Goal: Task Accomplishment & Management: Manage account settings

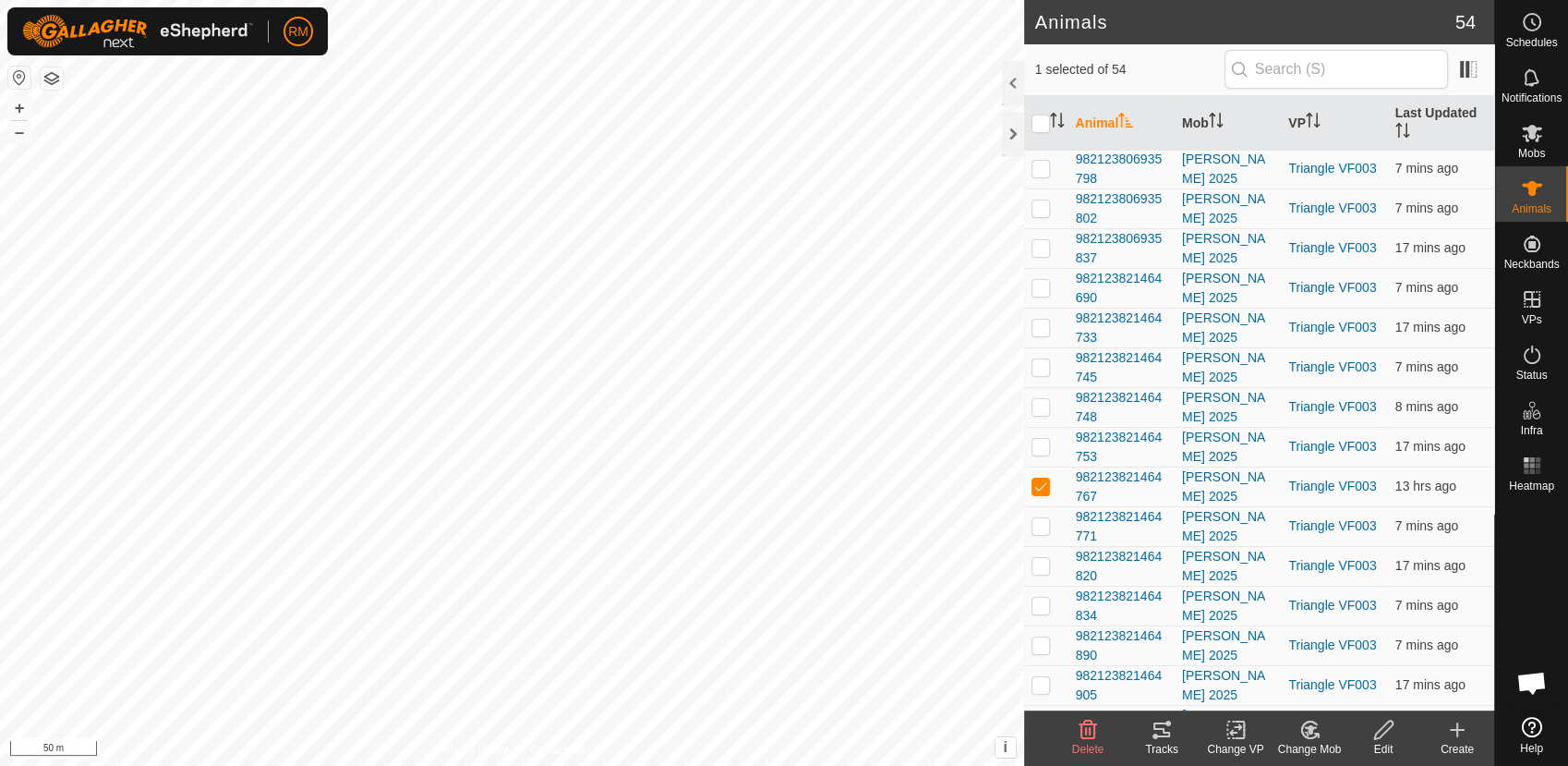
scroll to position [451, 0]
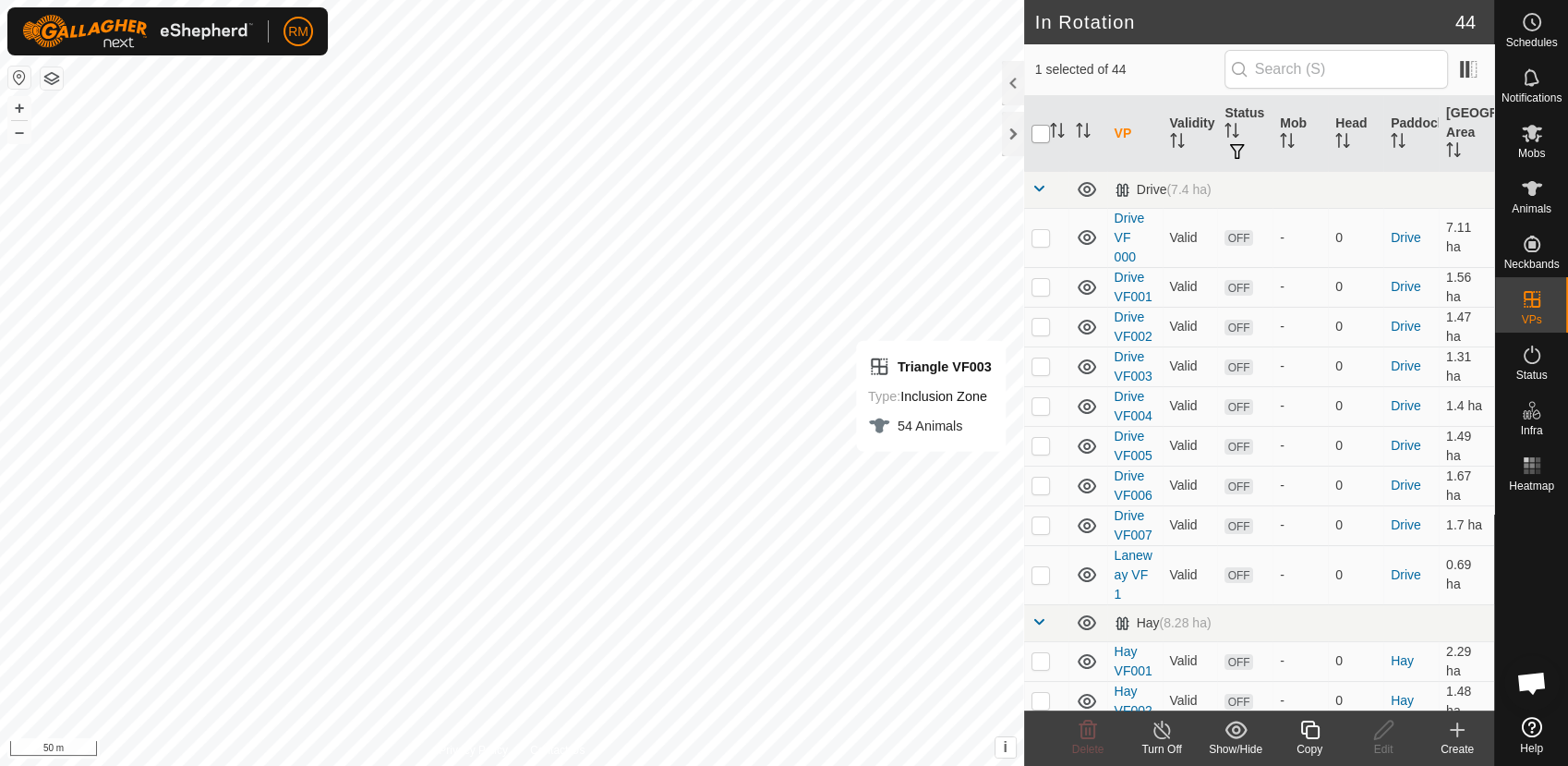
click at [1039, 130] on input "checkbox" at bounding box center [1040, 133] width 18 height 18
checkbox input "true"
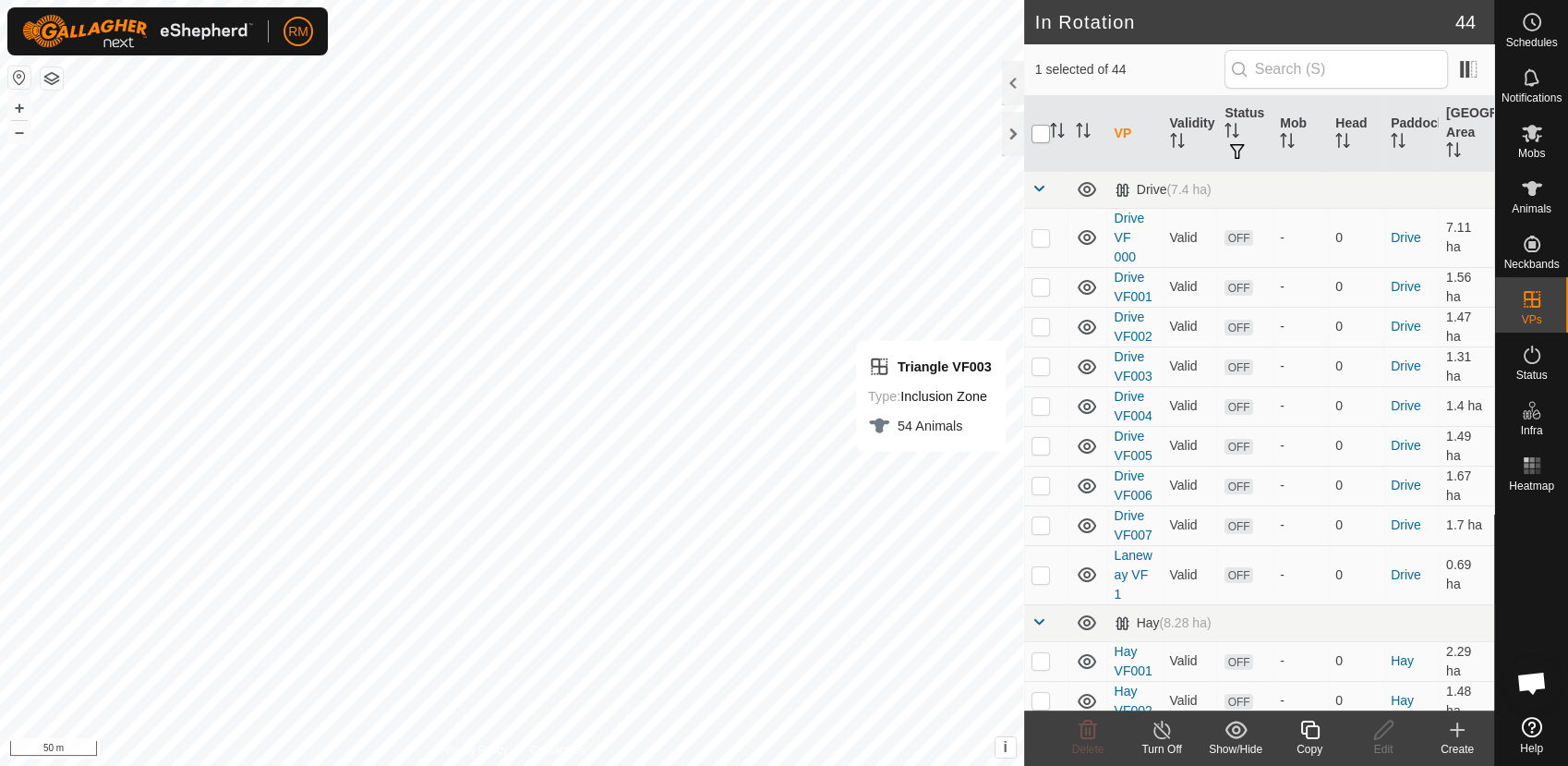
checkbox input "true"
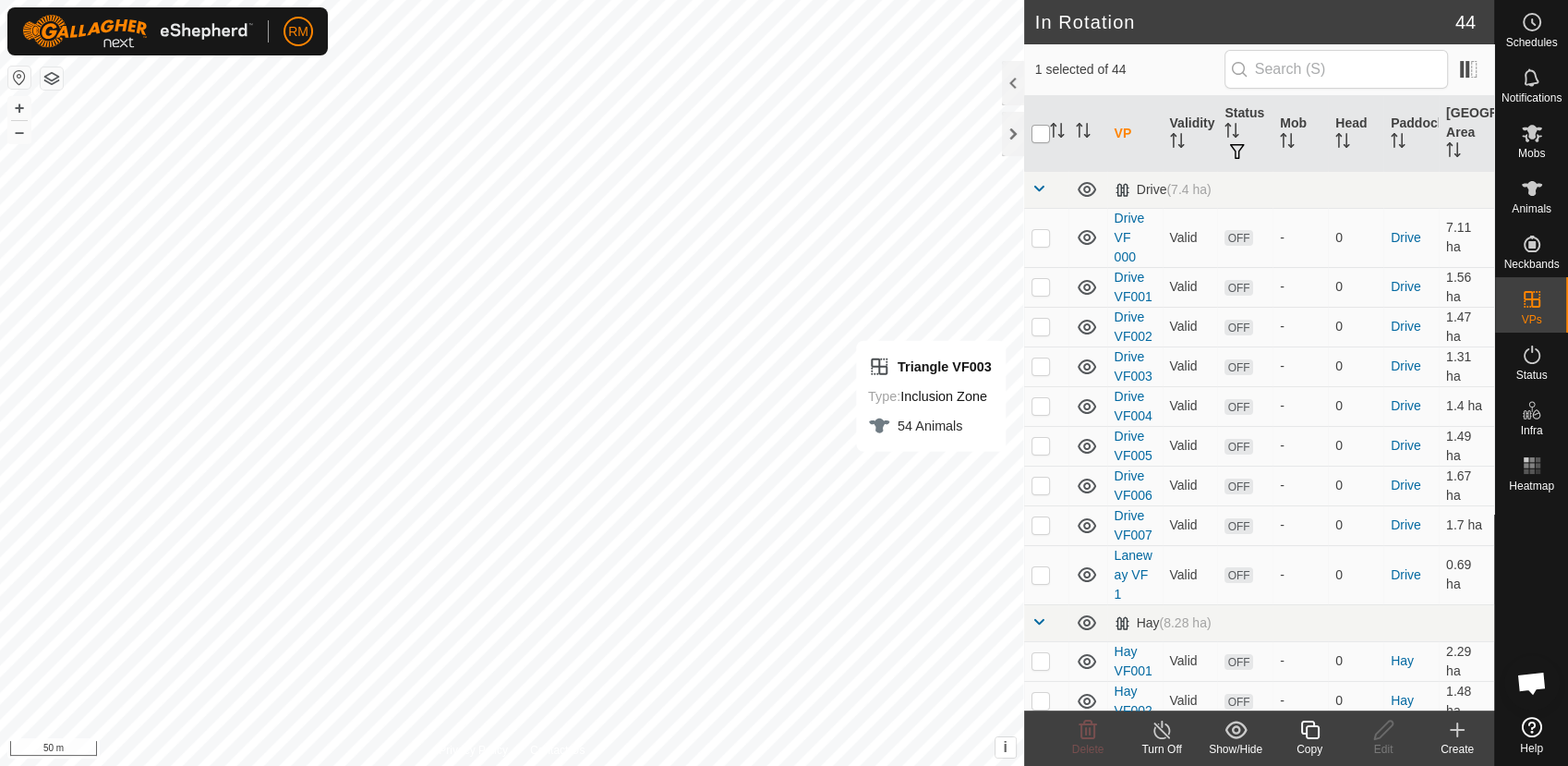
checkbox input "true"
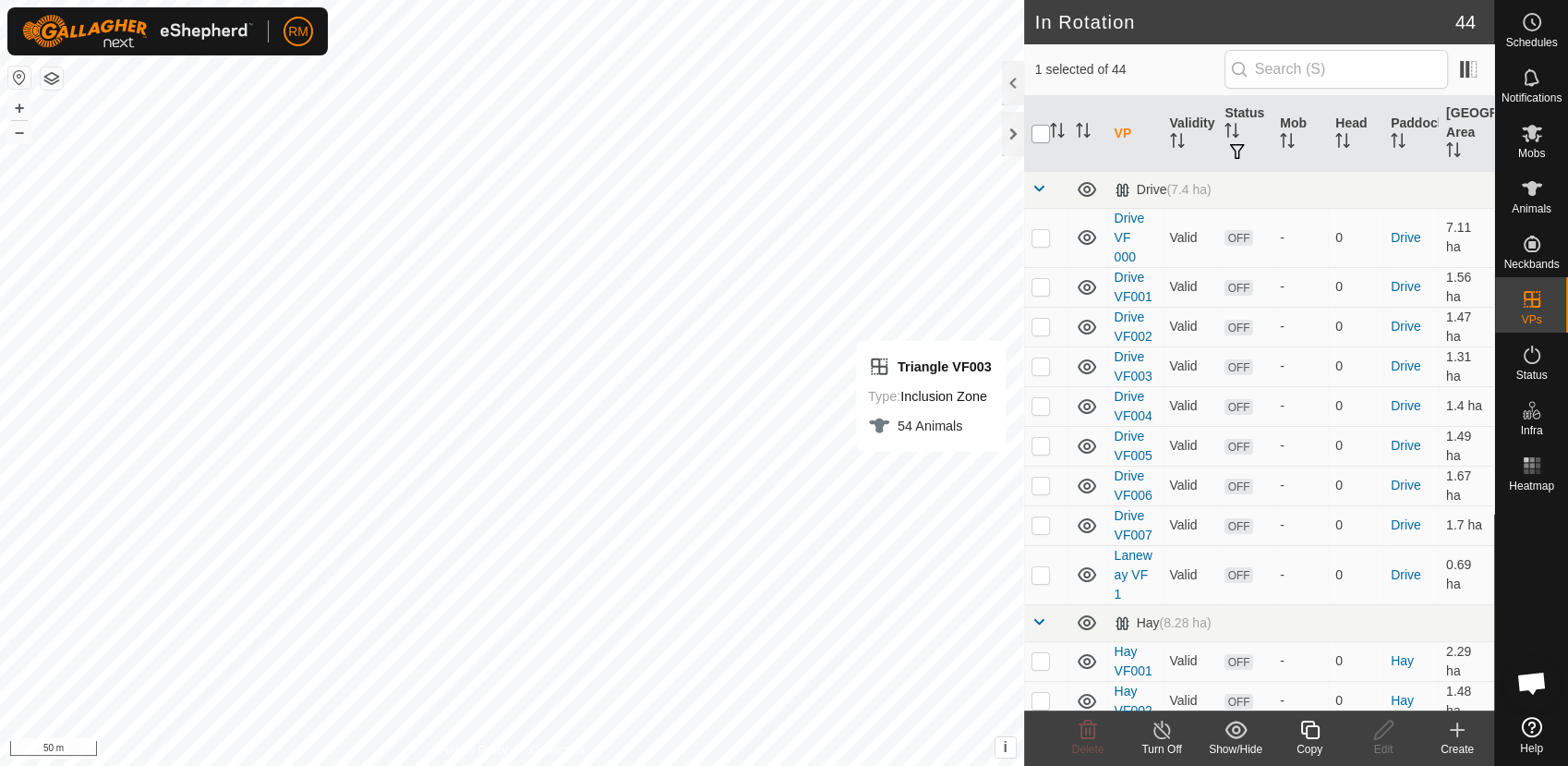
checkbox input "true"
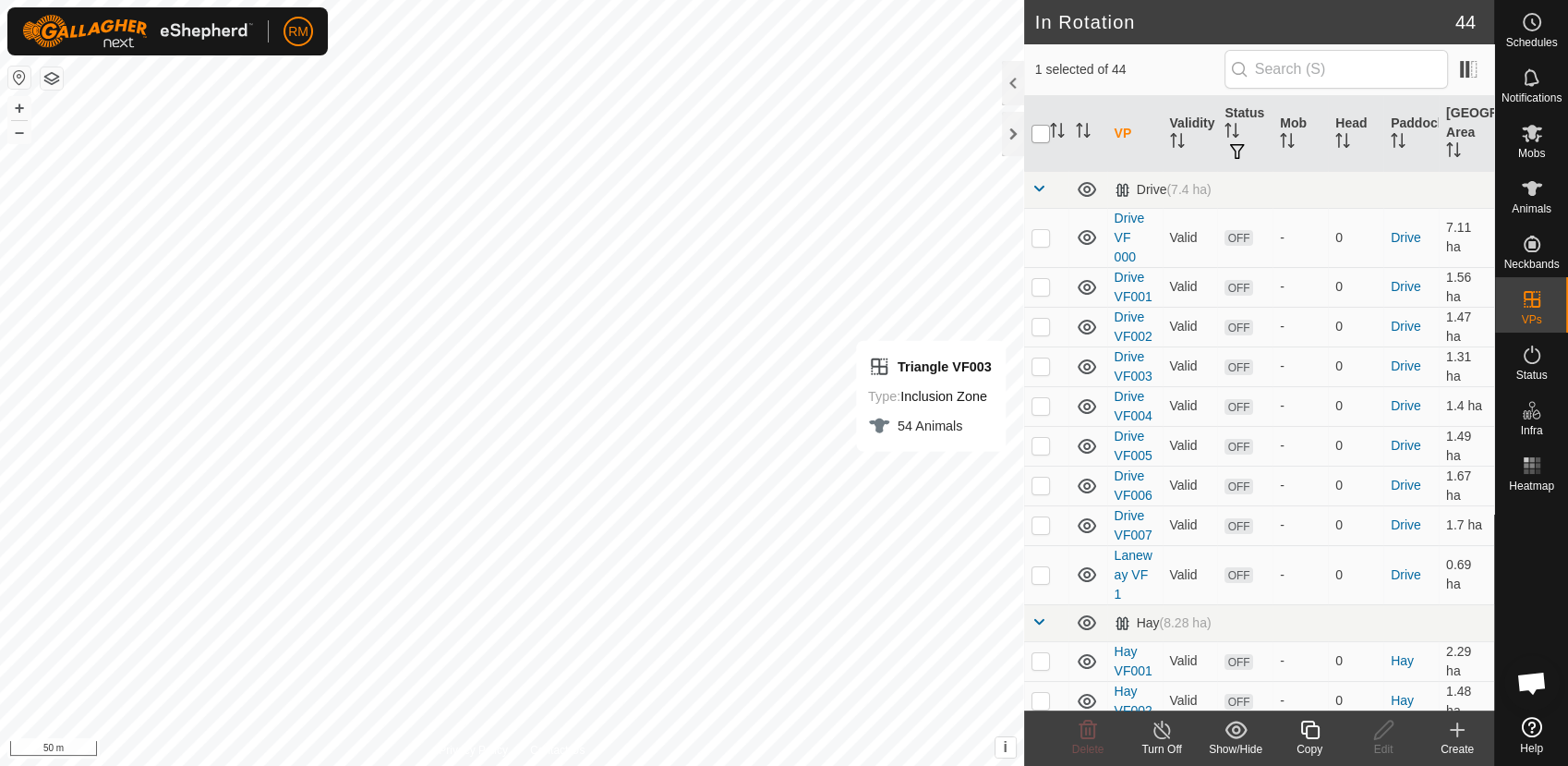
checkbox input "true"
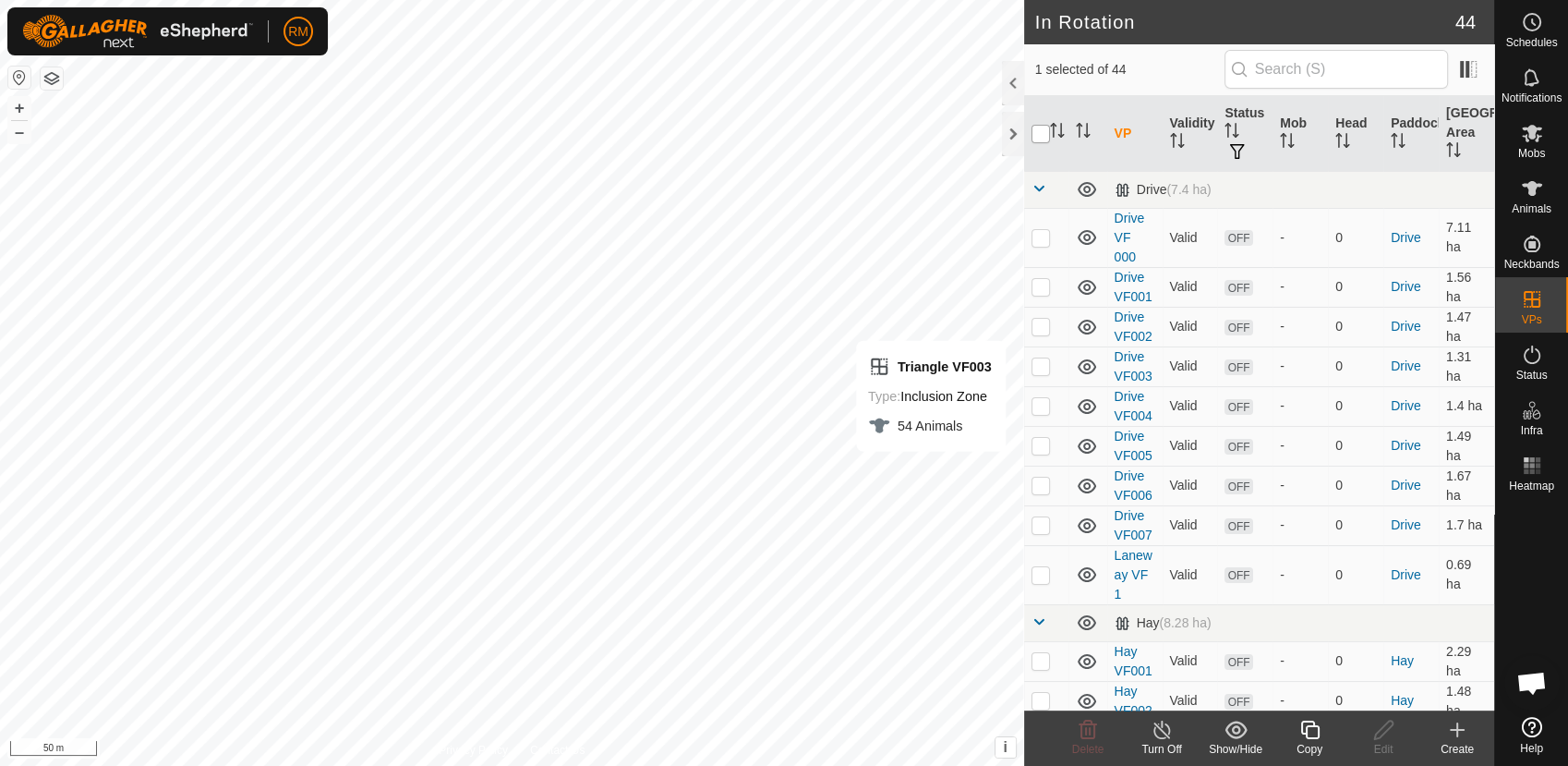
checkbox input "true"
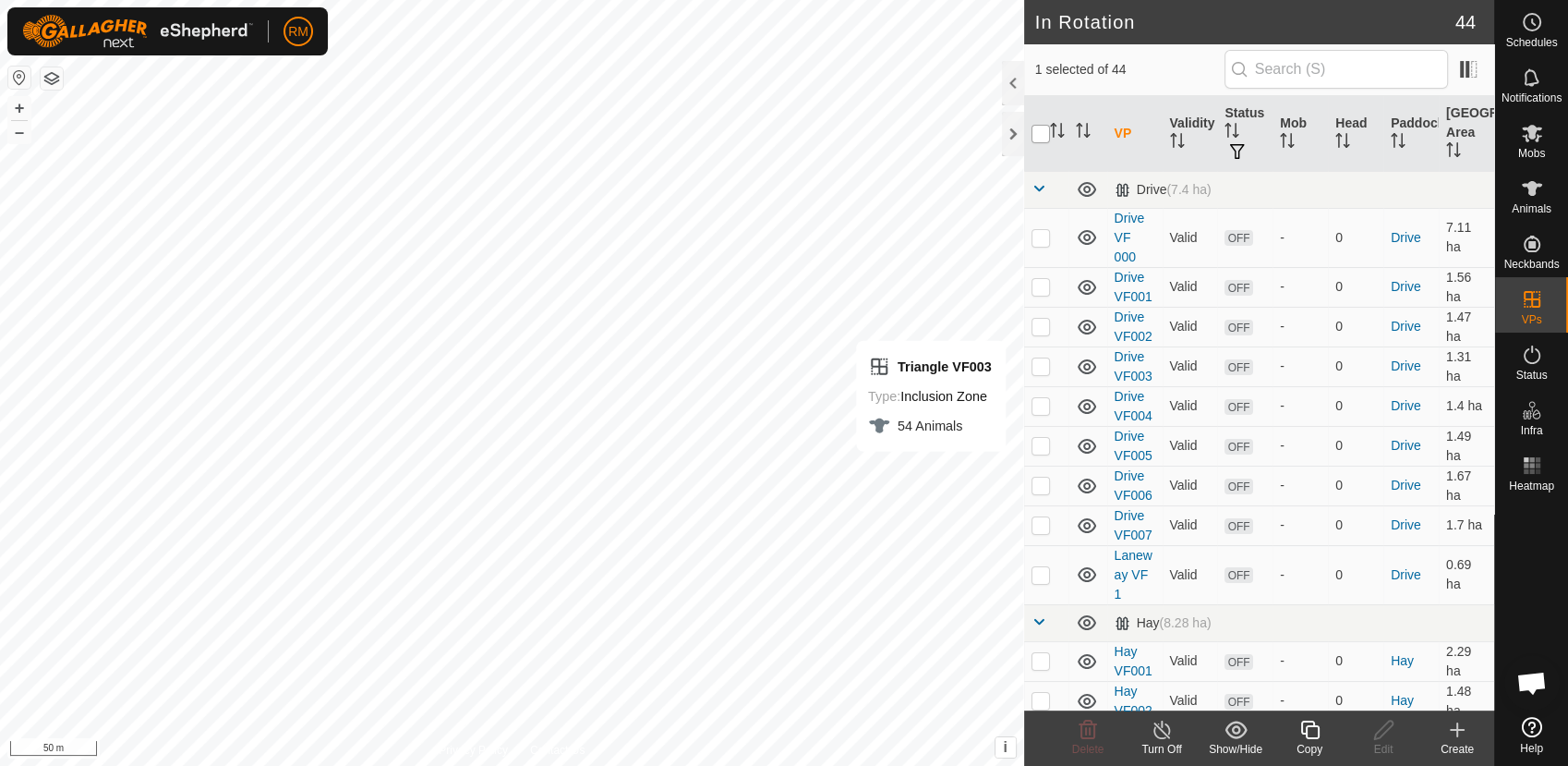
checkbox input "true"
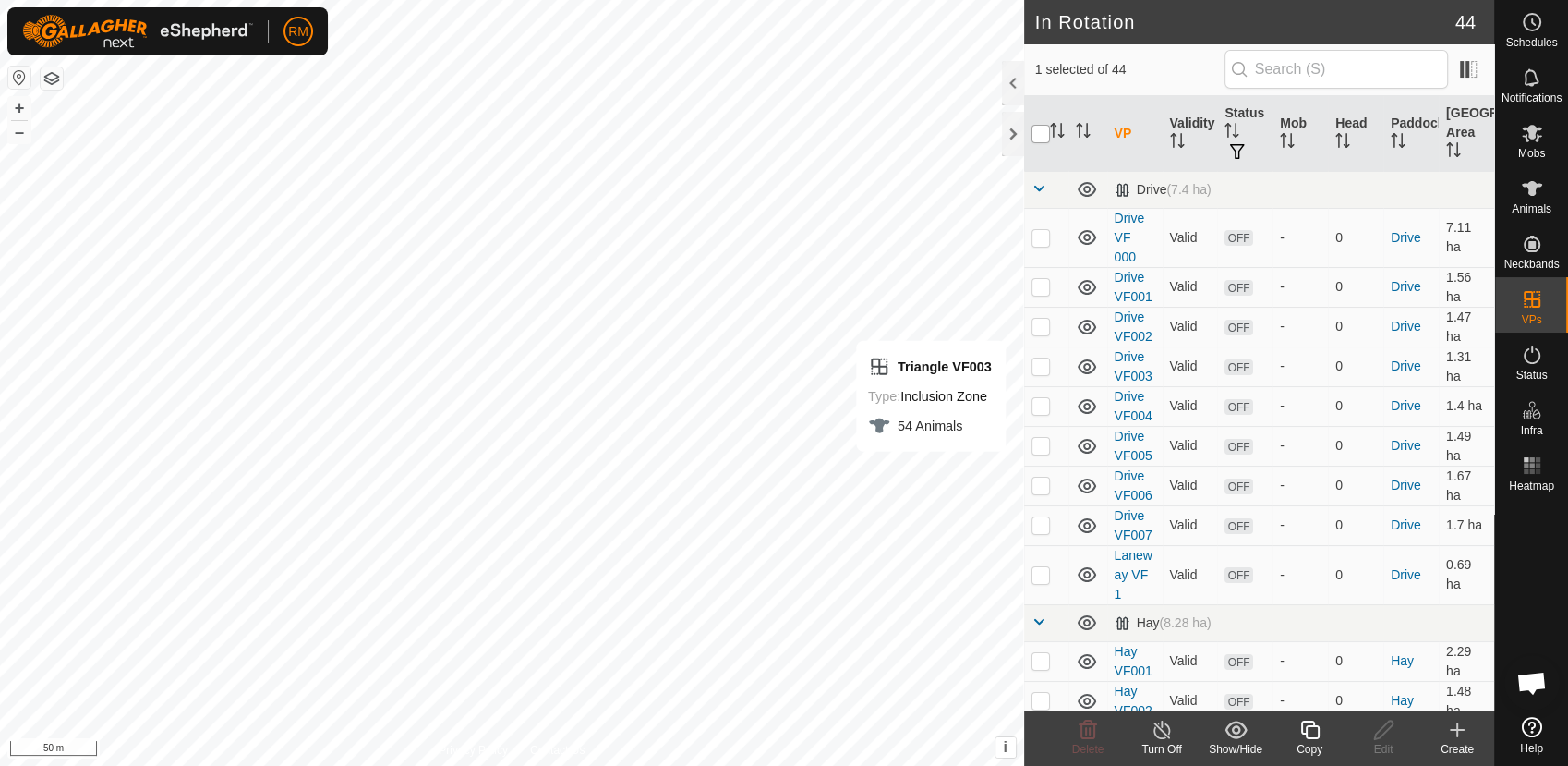
checkbox input "true"
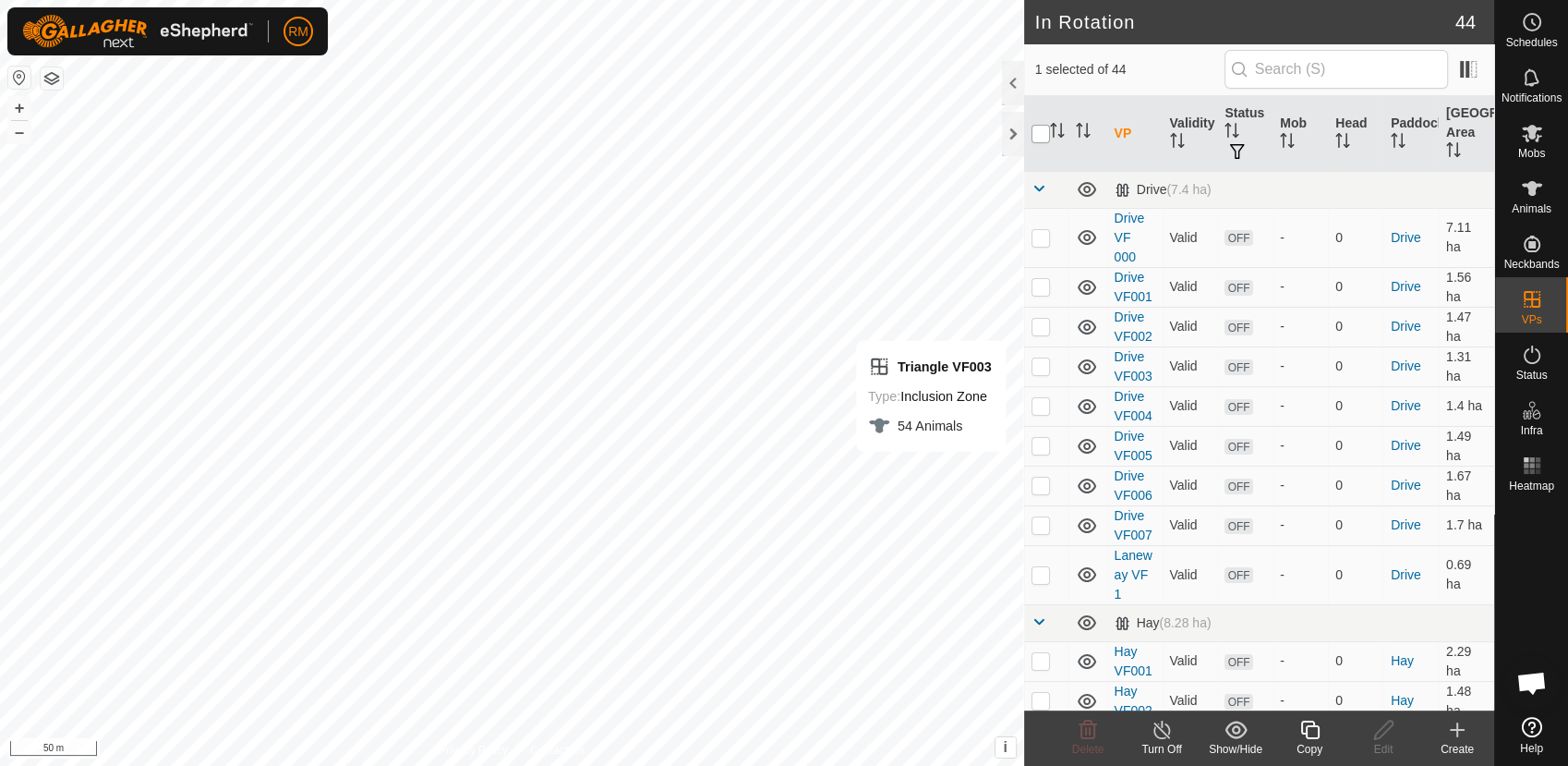
checkbox input "true"
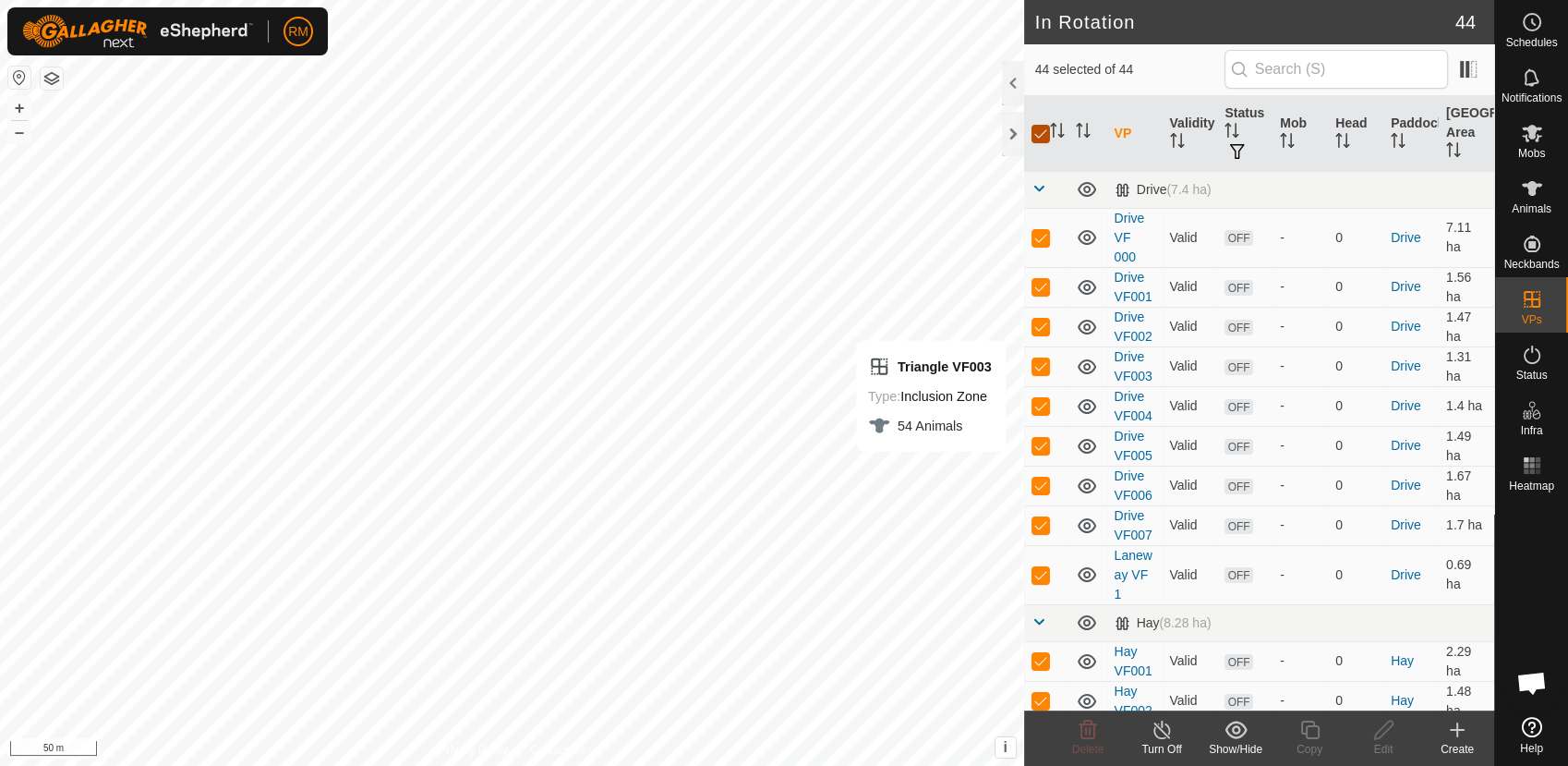
click at [1039, 130] on input "checkbox" at bounding box center [1040, 133] width 18 height 18
checkbox input "false"
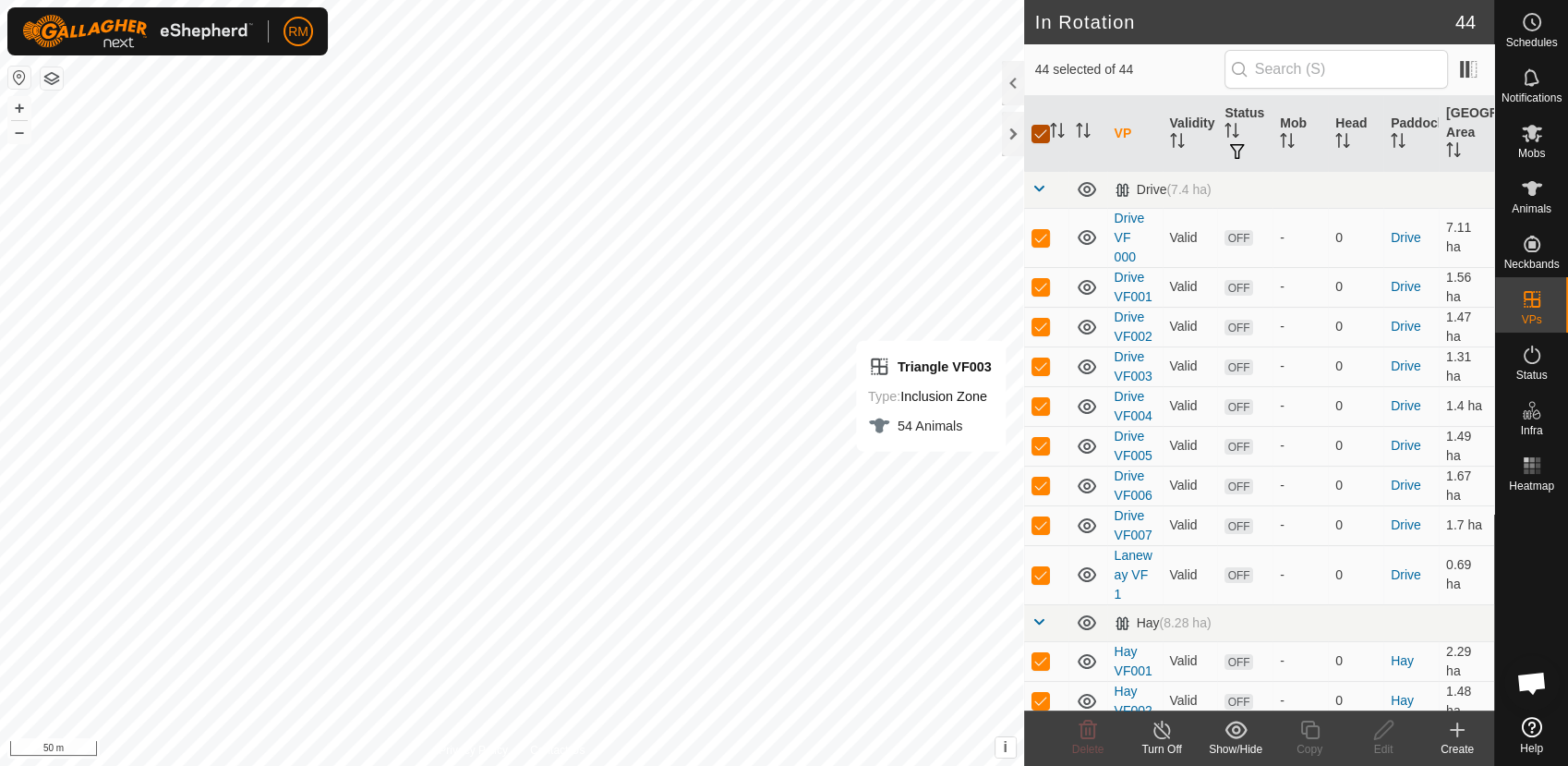
checkbox input "false"
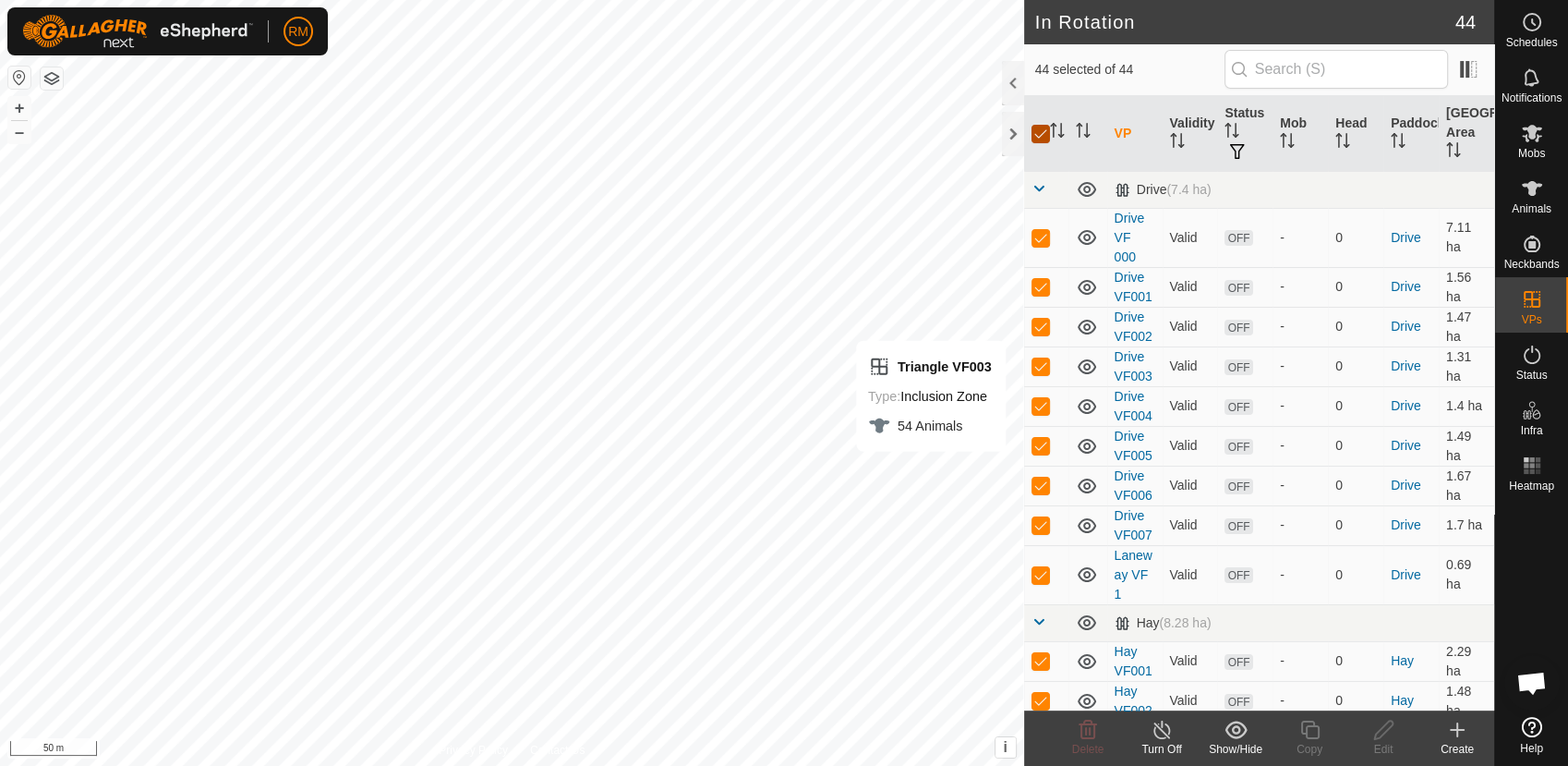
checkbox input "false"
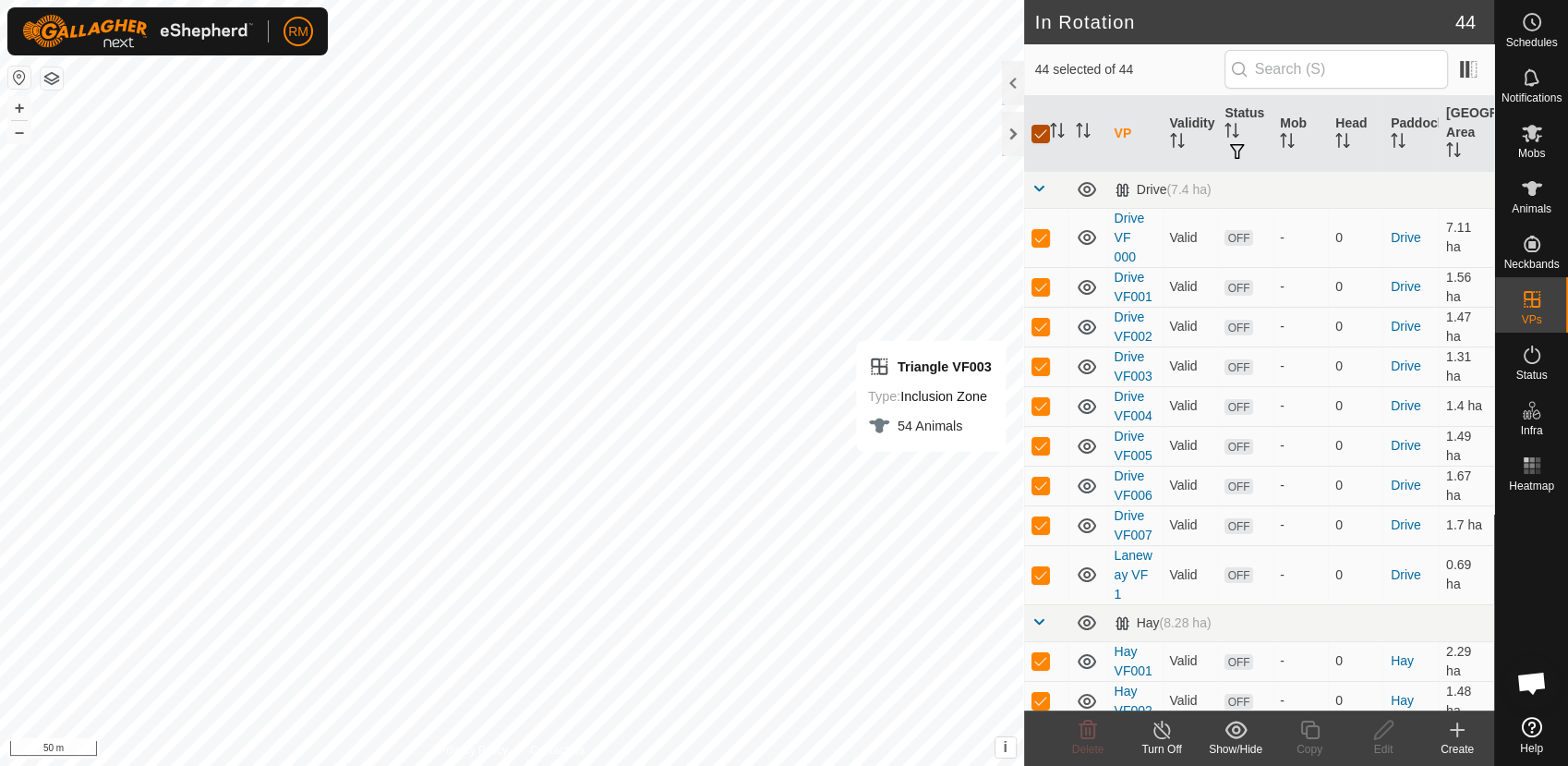
checkbox input "false"
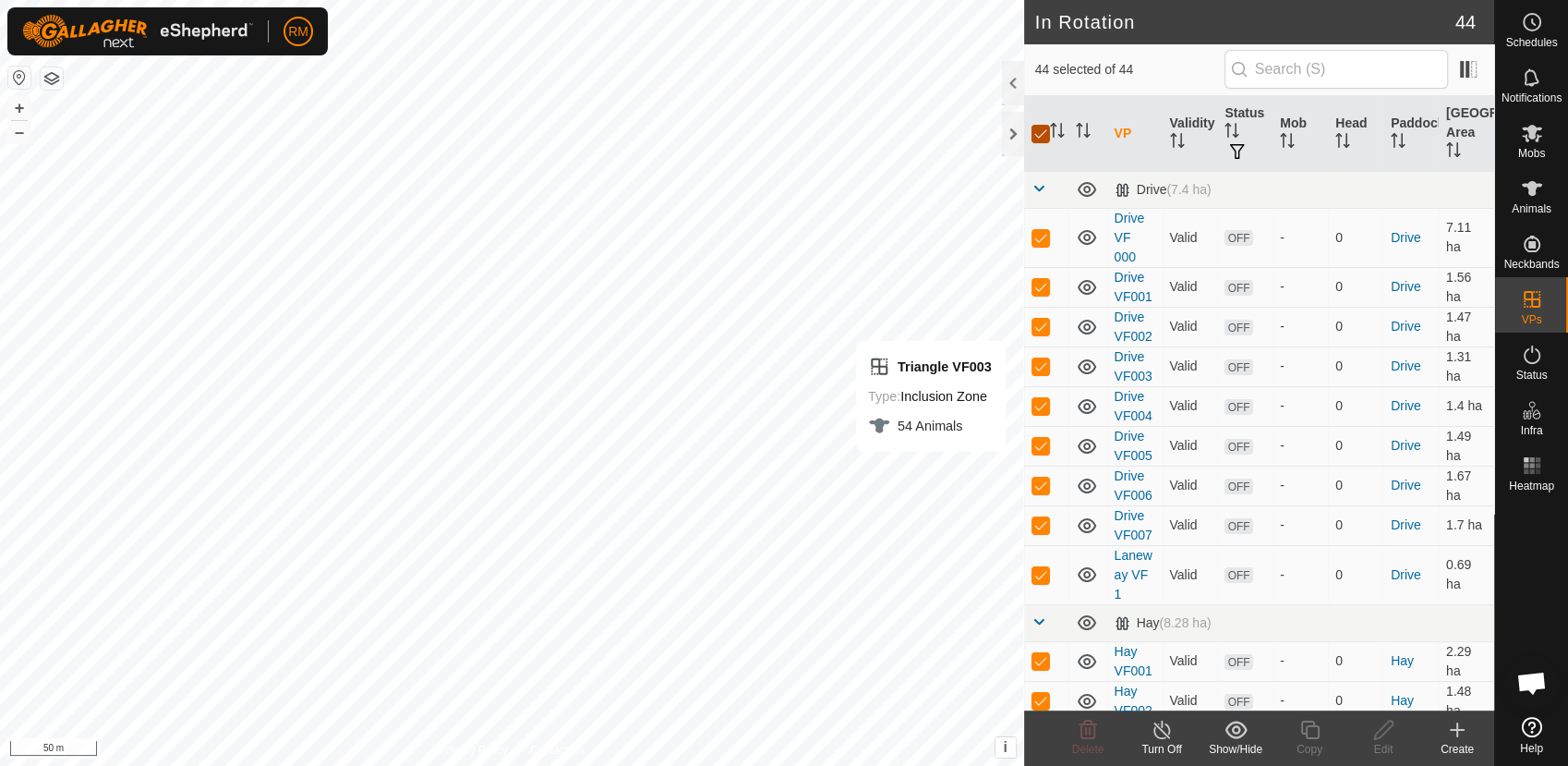
checkbox input "false"
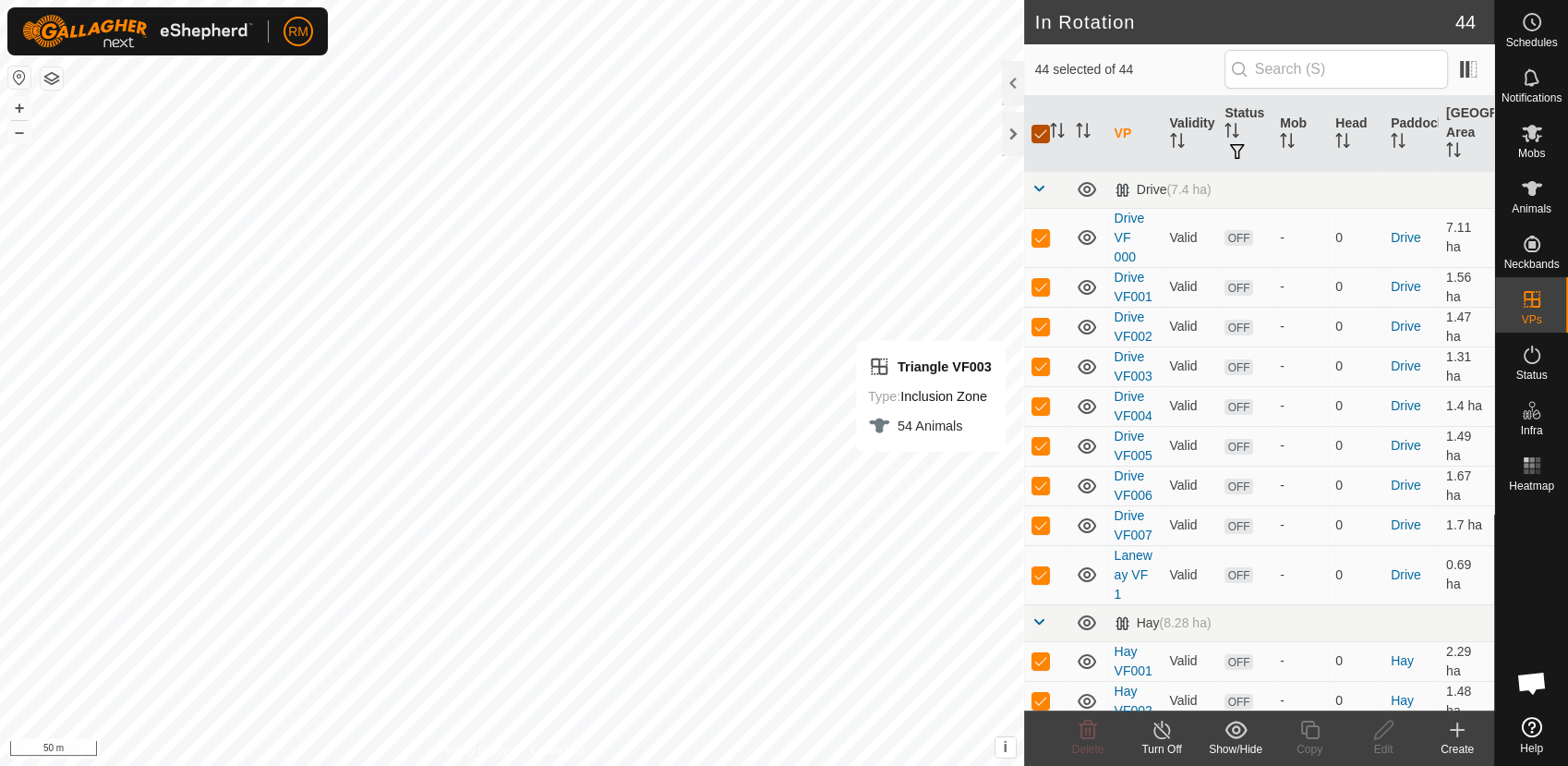
checkbox input "false"
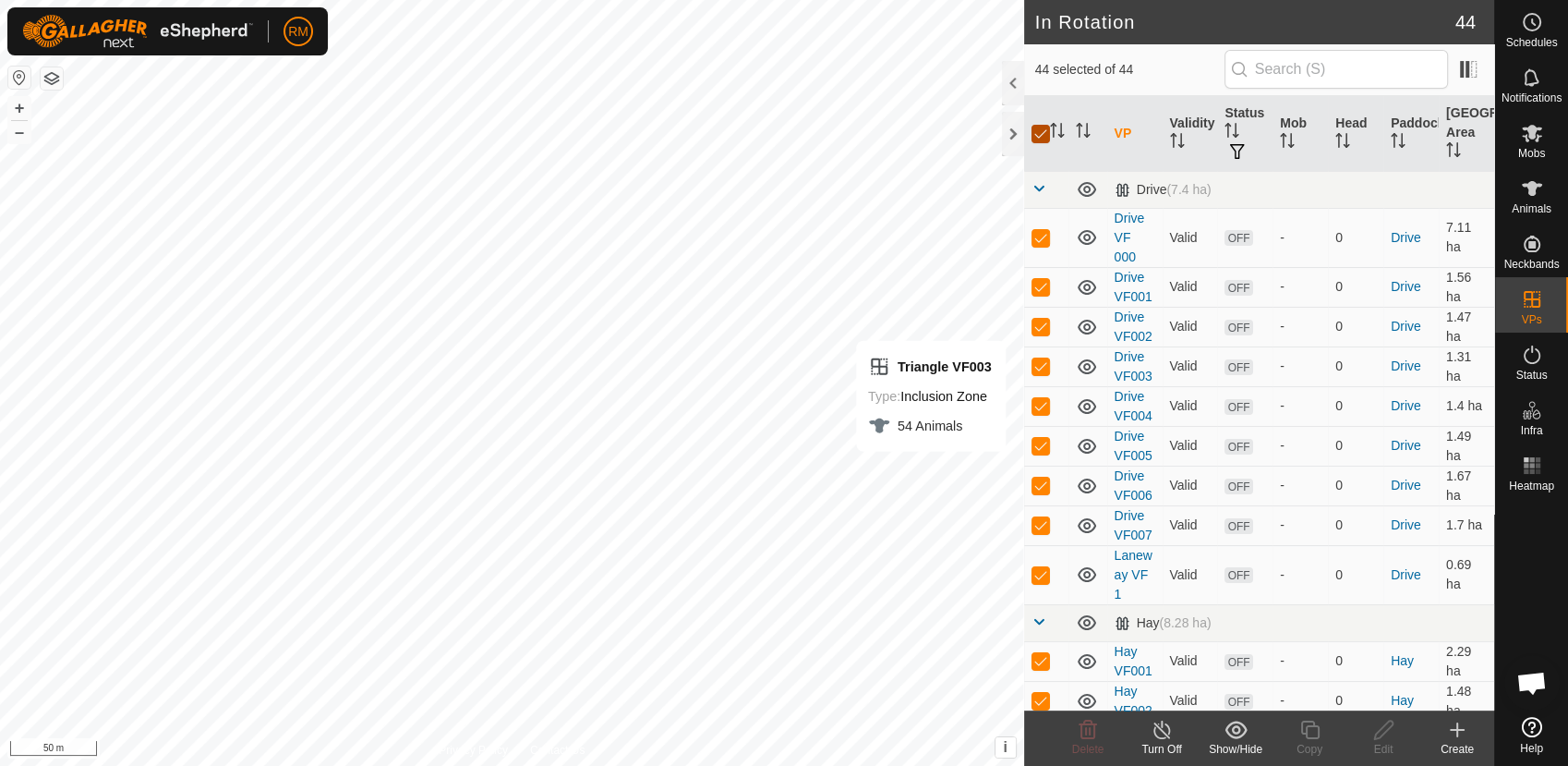
checkbox input "false"
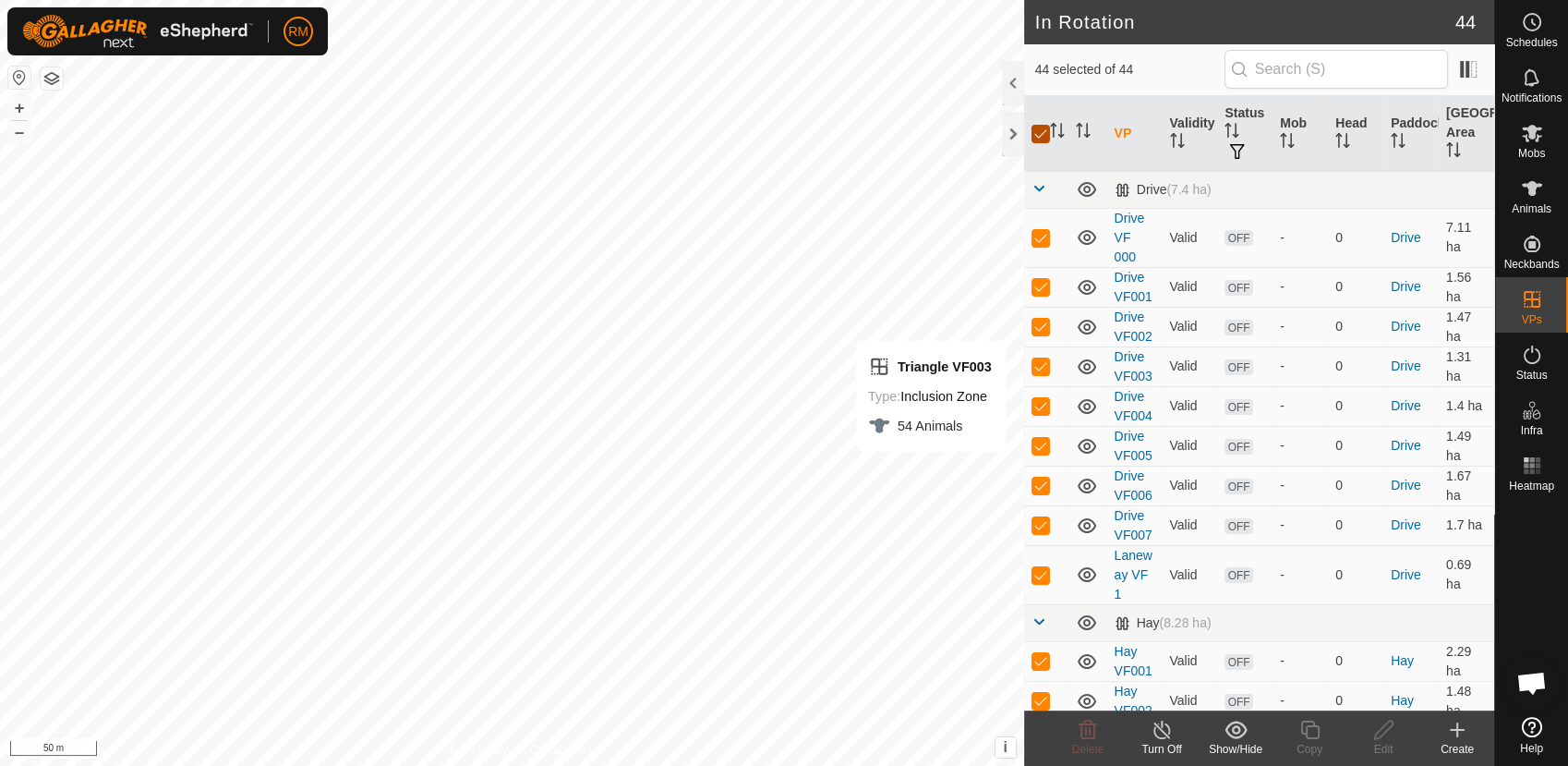
checkbox input "false"
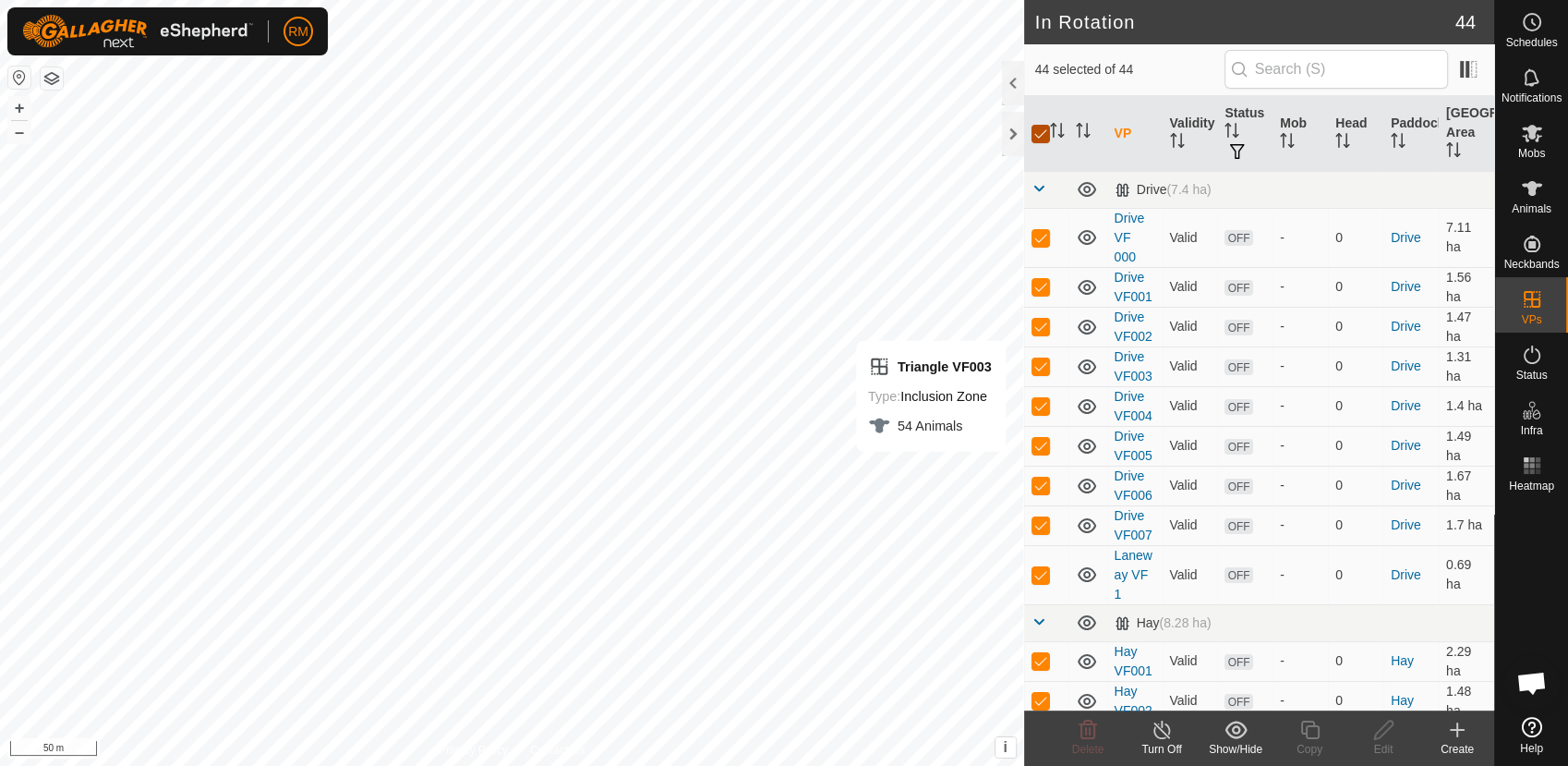
checkbox input "false"
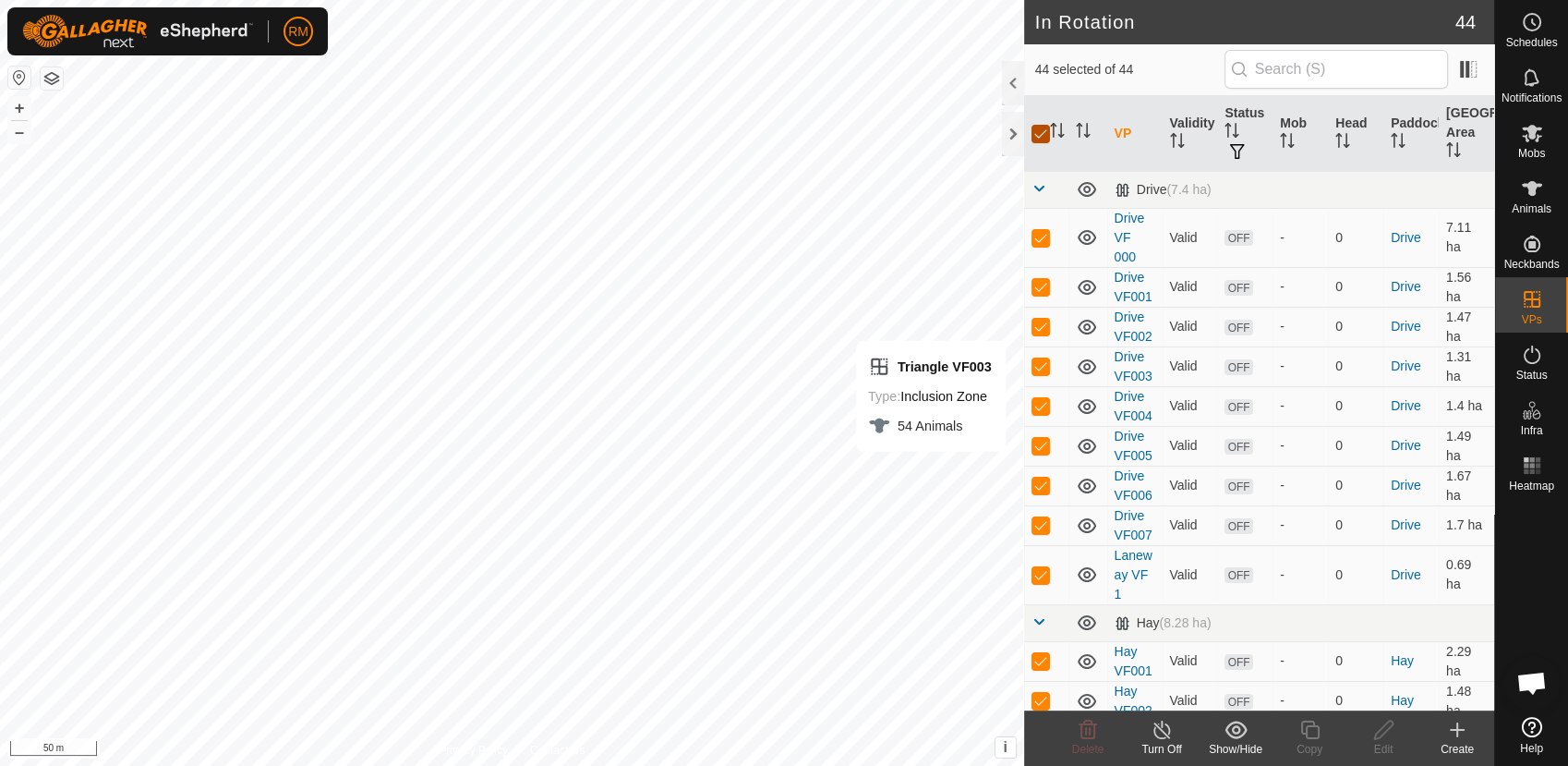
checkbox input "false"
